Goal: Information Seeking & Learning: Learn about a topic

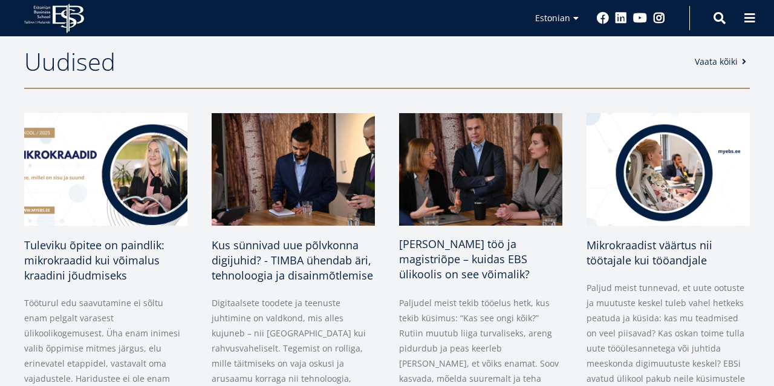
scroll to position [519, 0]
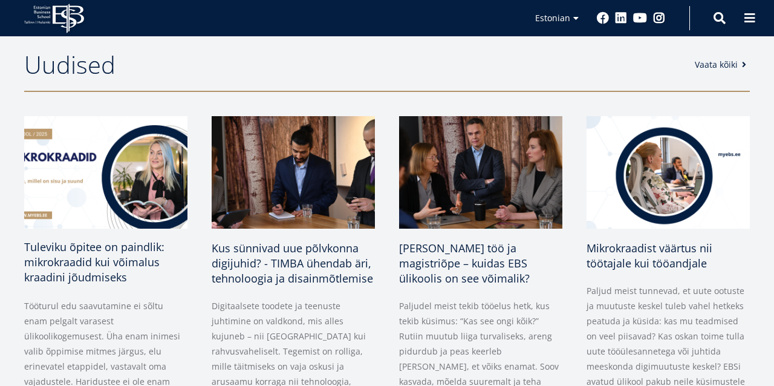
click at [102, 257] on span "Tuleviku õpitee on paindlik: mikrokraadid kui võimalus kraadini jõudmiseks" at bounding box center [94, 261] width 140 height 45
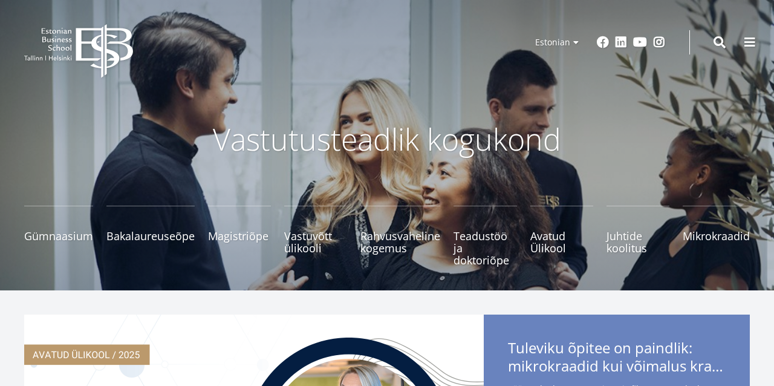
scroll to position [0, 0]
click at [237, 232] on span "Magistriõpe Tutvu ja registreeru" at bounding box center [239, 230] width 63 height 12
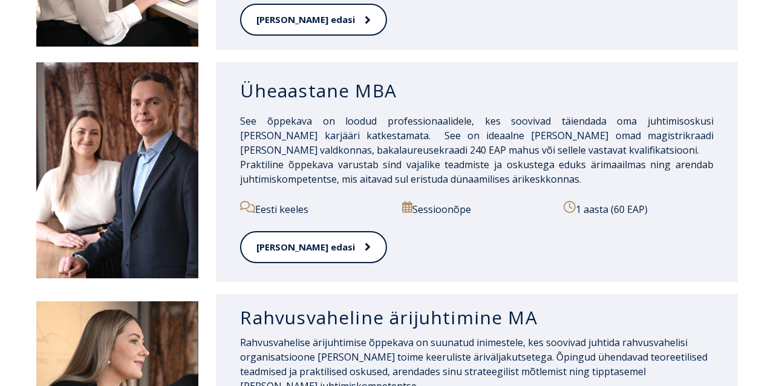
scroll to position [1048, 0]
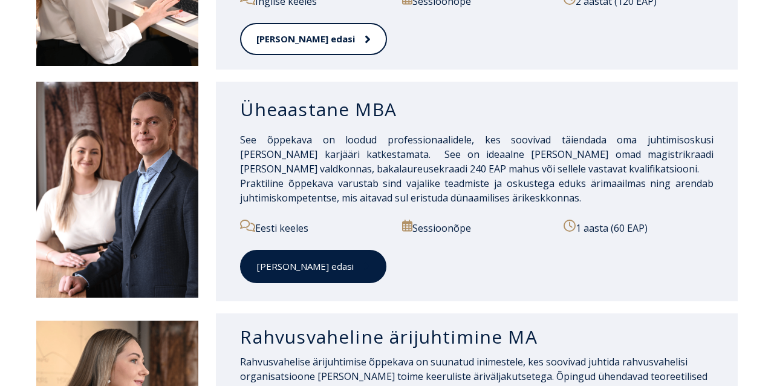
click at [284, 250] on link "[PERSON_NAME] edasi" at bounding box center [313, 266] width 146 height 33
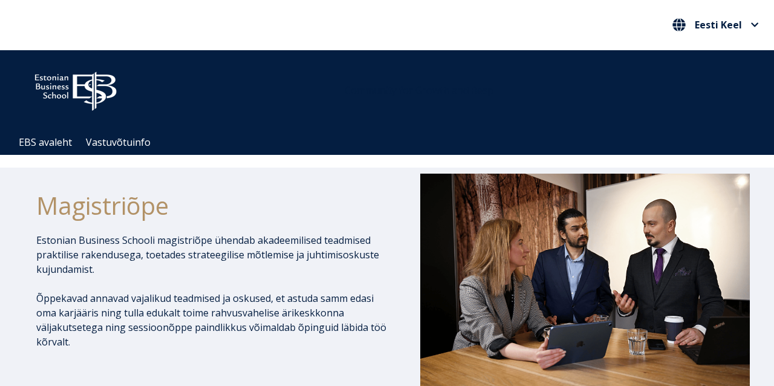
scroll to position [0, 0]
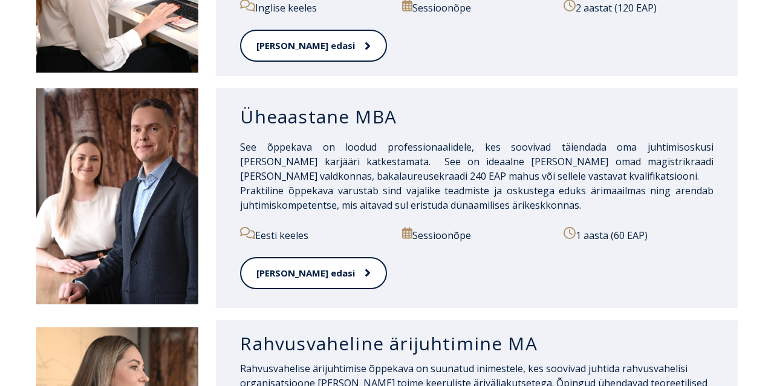
scroll to position [1045, 0]
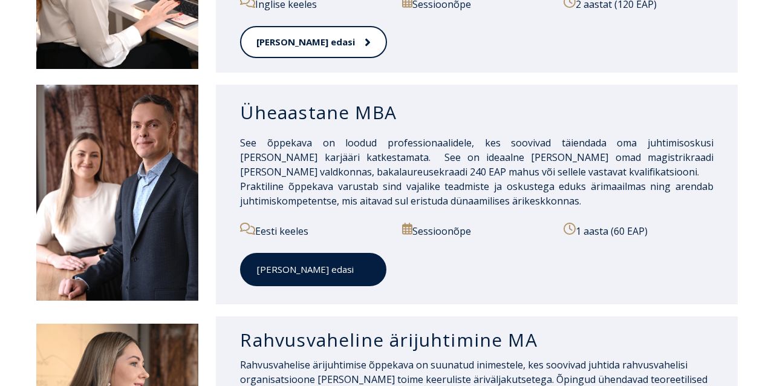
click at [285, 253] on link "[PERSON_NAME] edasi" at bounding box center [313, 269] width 146 height 33
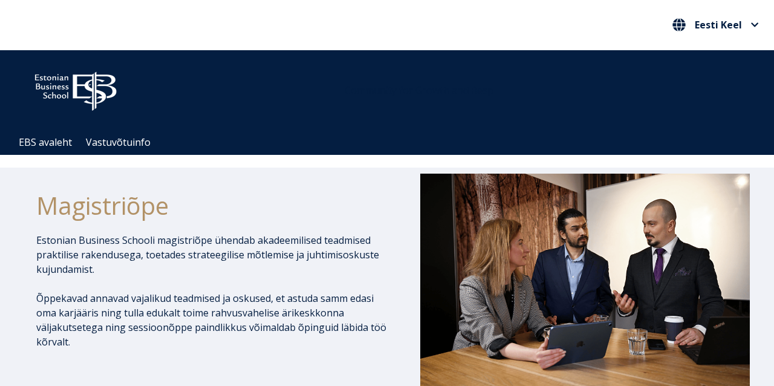
scroll to position [0, 0]
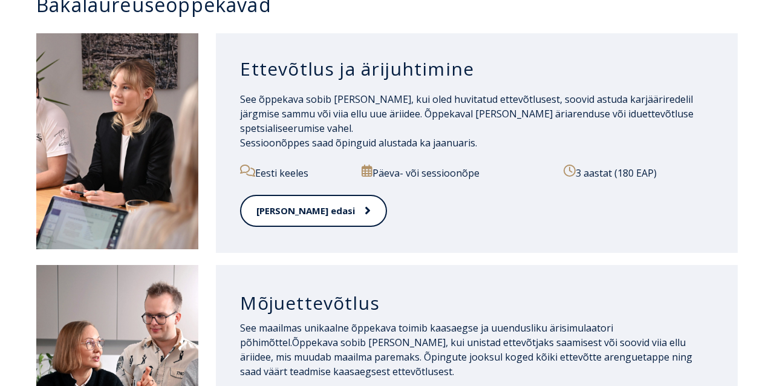
scroll to position [634, 0]
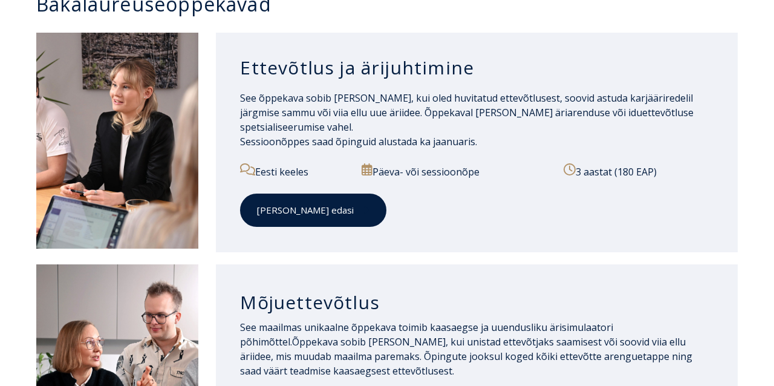
click at [295, 211] on link "[PERSON_NAME] edasi" at bounding box center [313, 210] width 146 height 33
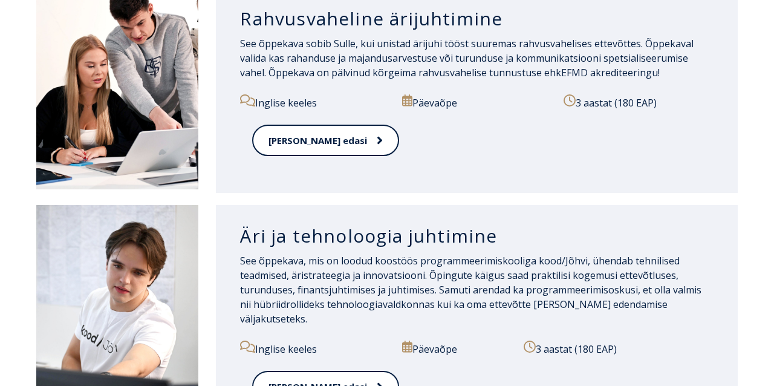
scroll to position [1155, 0]
